Goal: Find specific page/section: Find specific page/section

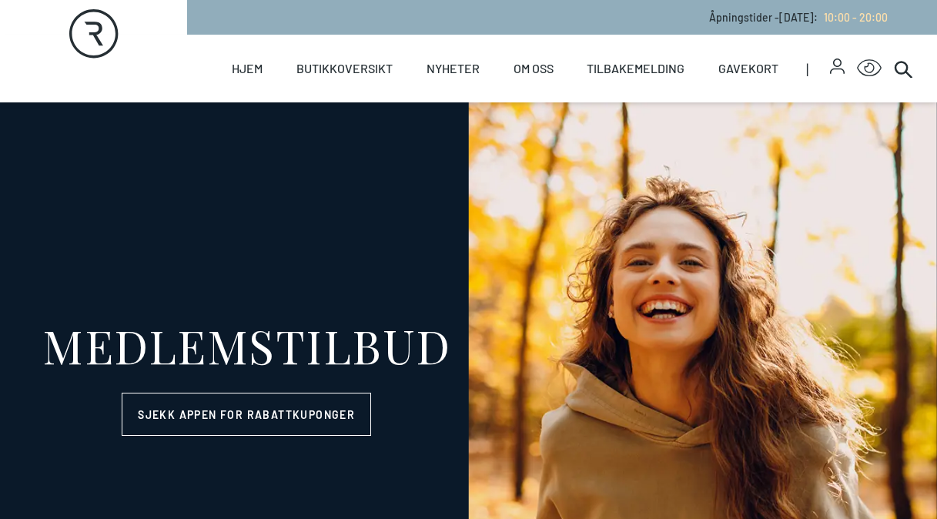
select select "NO"
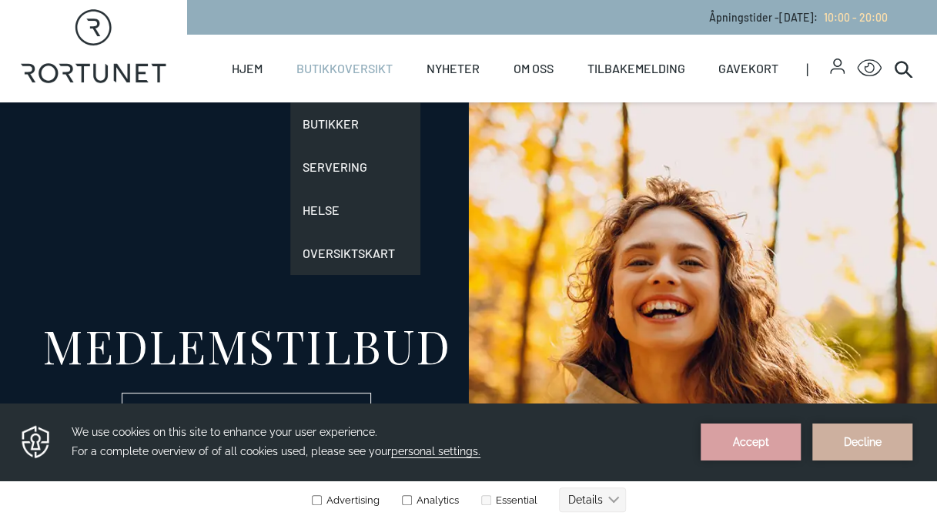
click at [328, 66] on link "Butikkoversikt" at bounding box center [344, 69] width 96 height 68
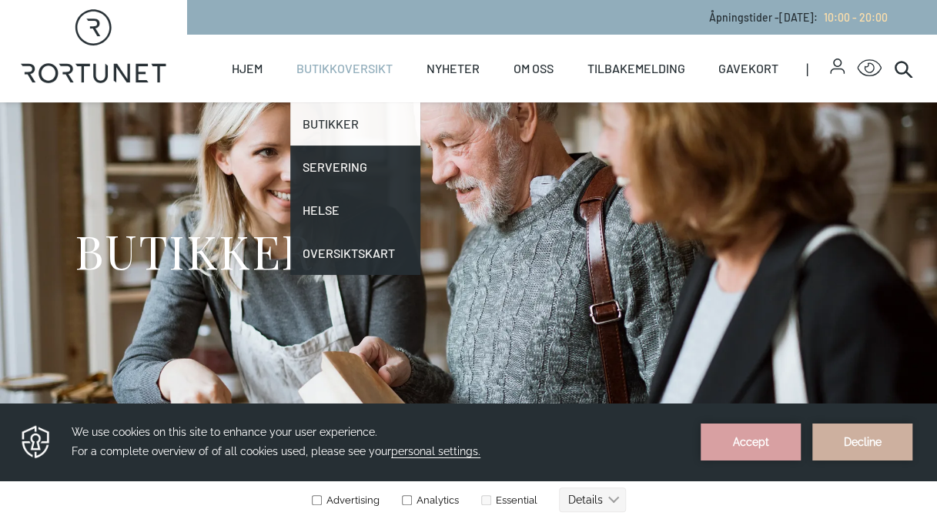
click at [331, 122] on link "Butikker" at bounding box center [355, 123] width 130 height 43
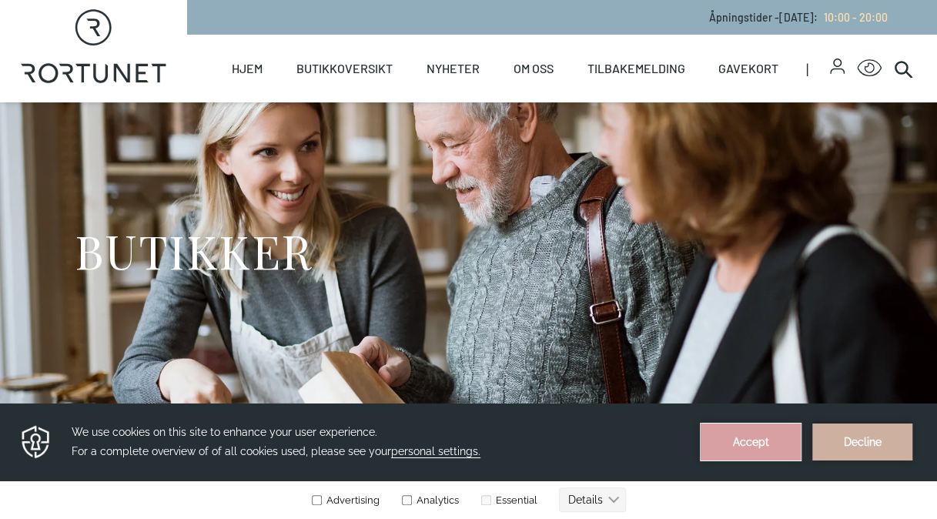
click at [757, 433] on button "Accept" at bounding box center [750, 441] width 100 height 37
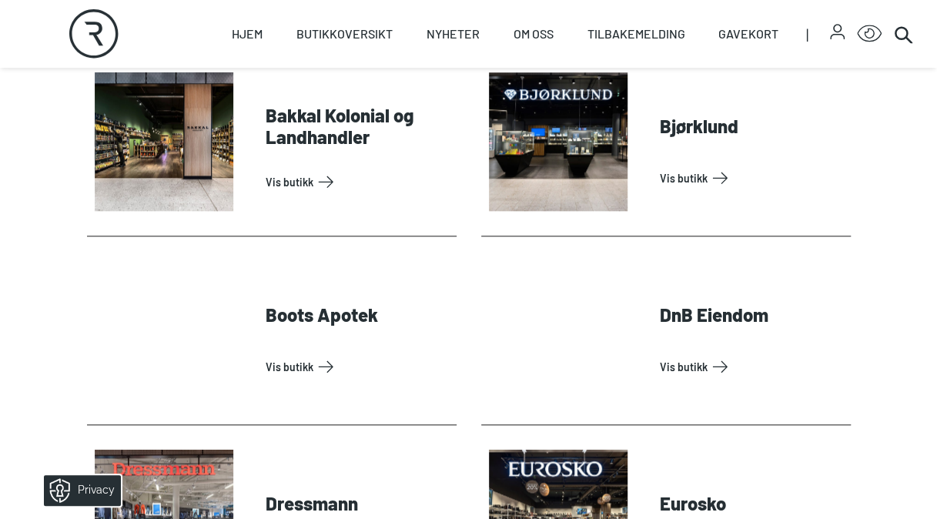
scroll to position [663, 0]
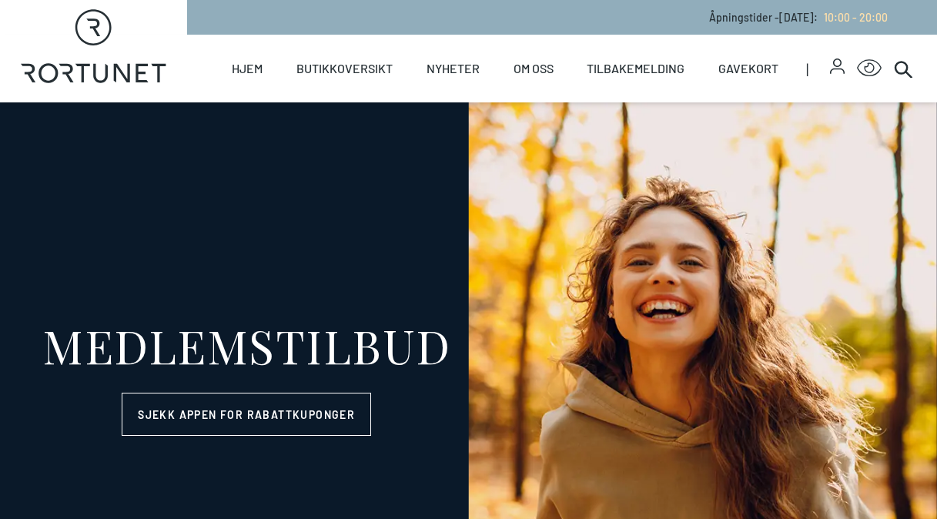
select select "NO"
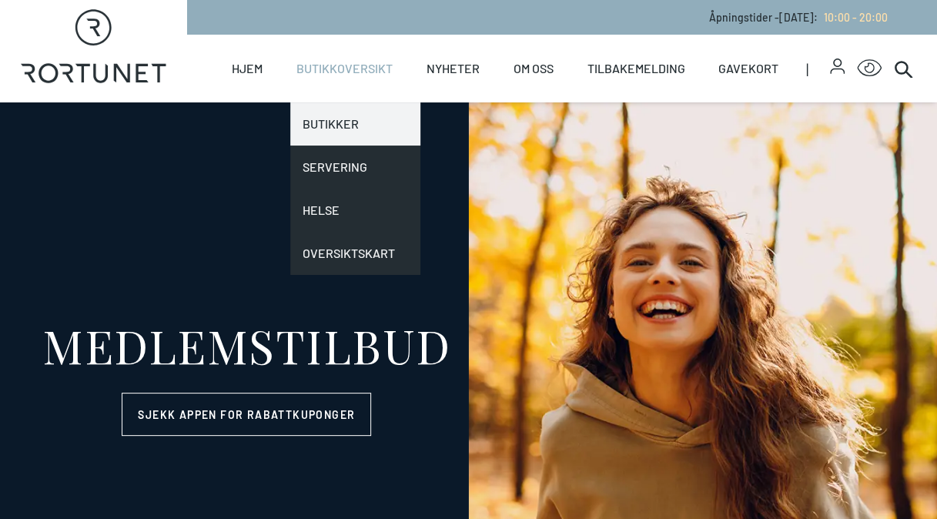
click at [322, 135] on link "Butikker" at bounding box center [355, 123] width 130 height 43
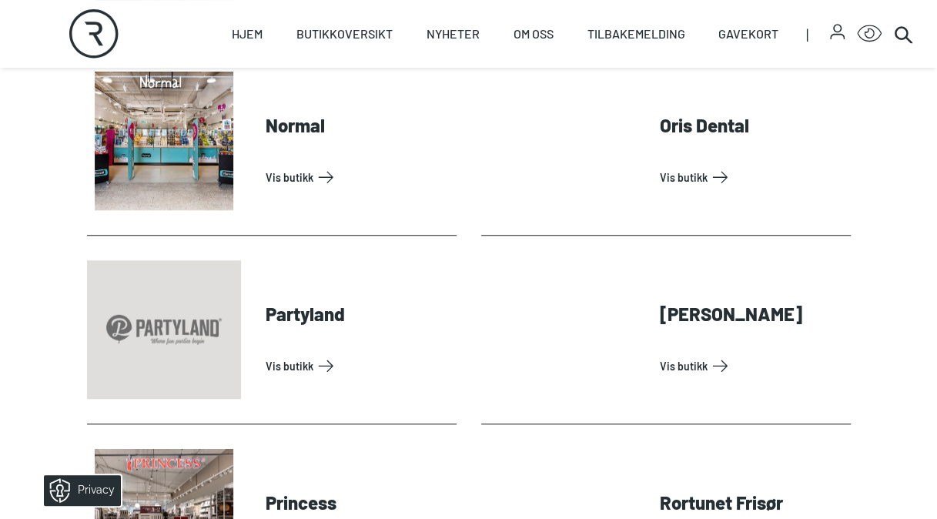
scroll to position [3285, 0]
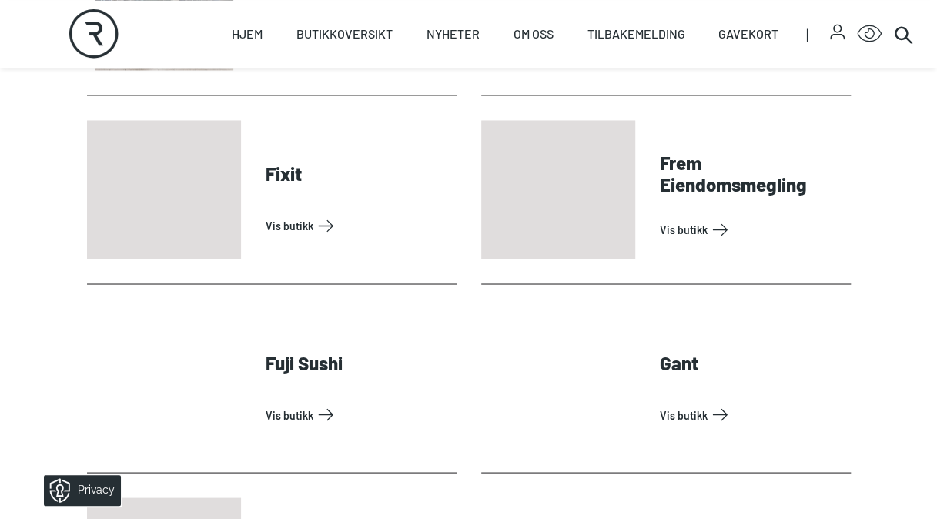
scroll to position [947, 0]
